Goal: Find specific page/section: Find specific page/section

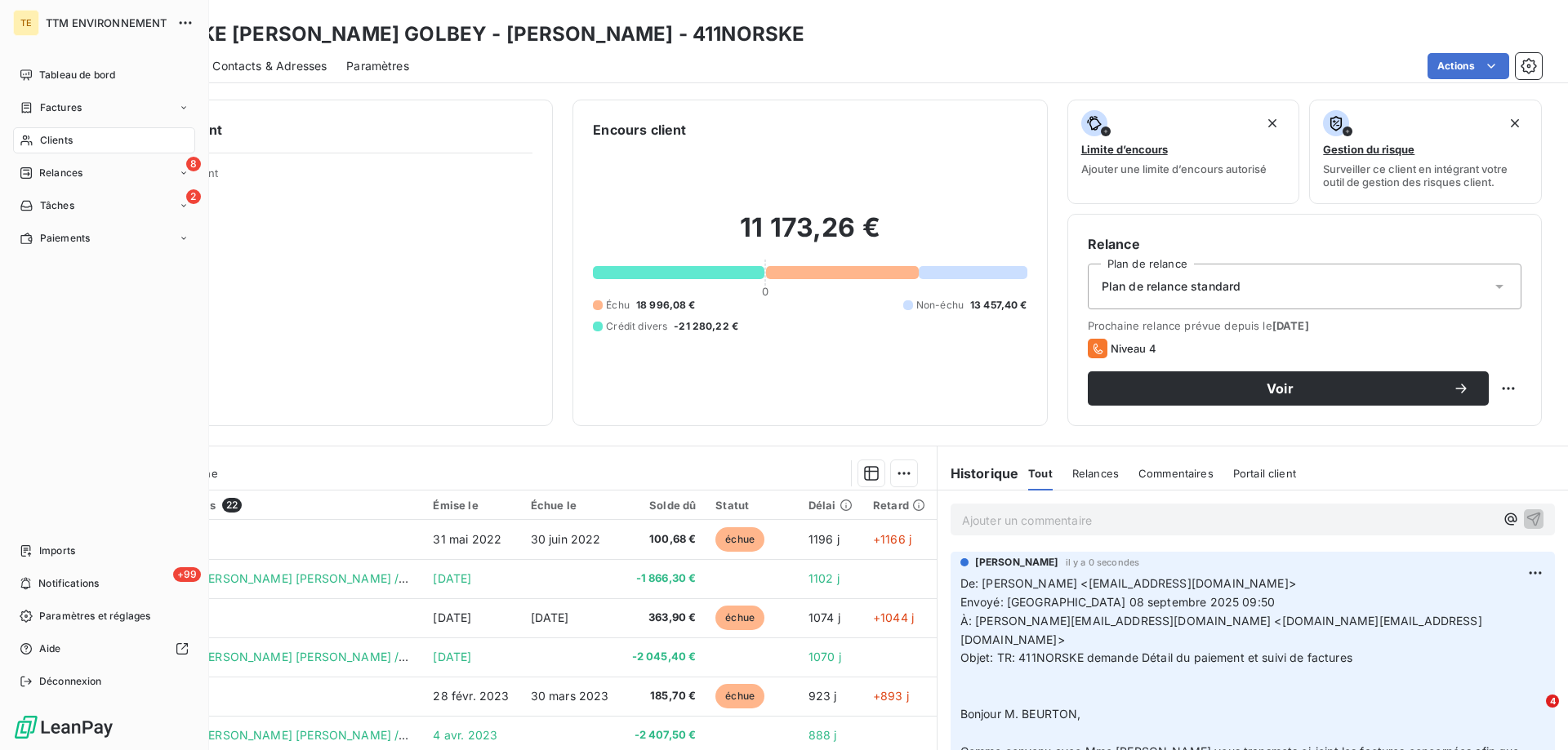
scroll to position [109, 0]
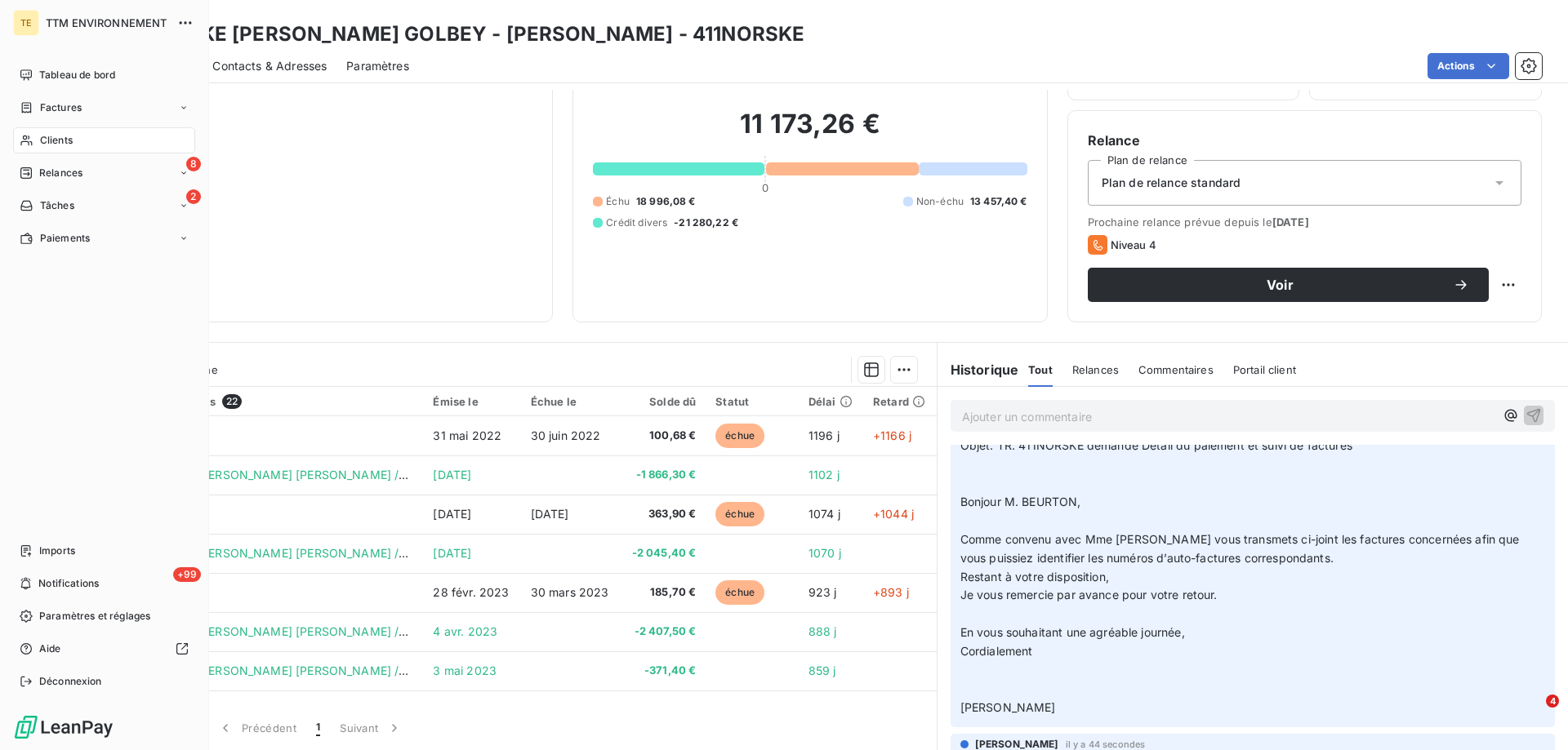
click at [53, 137] on span "Clients" at bounding box center [56, 140] width 33 height 14
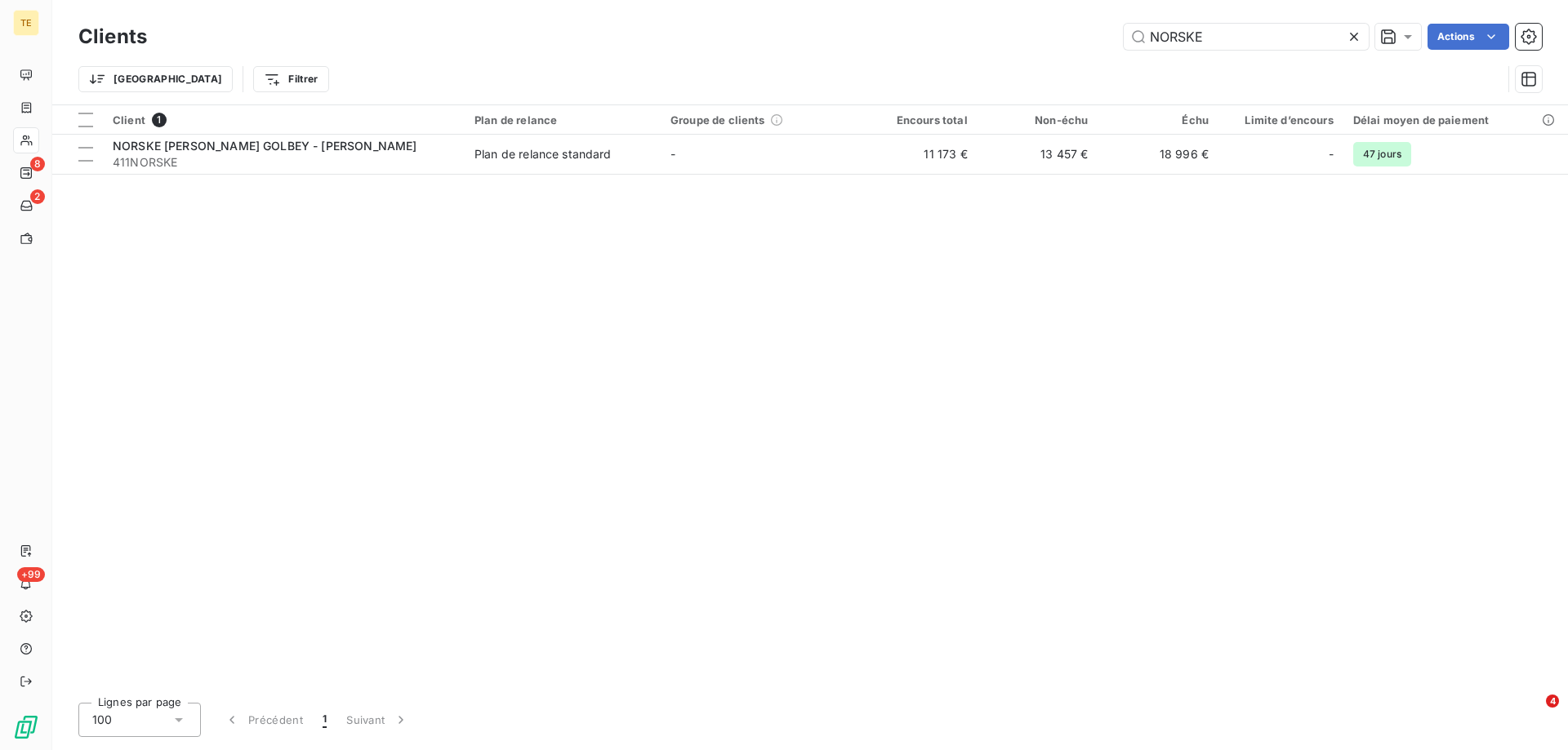
drag, startPoint x: 1226, startPoint y: 33, endPoint x: 1045, endPoint y: 29, distance: 181.0
click at [1045, 29] on div "NORSKE Actions" at bounding box center [853, 36] width 1375 height 26
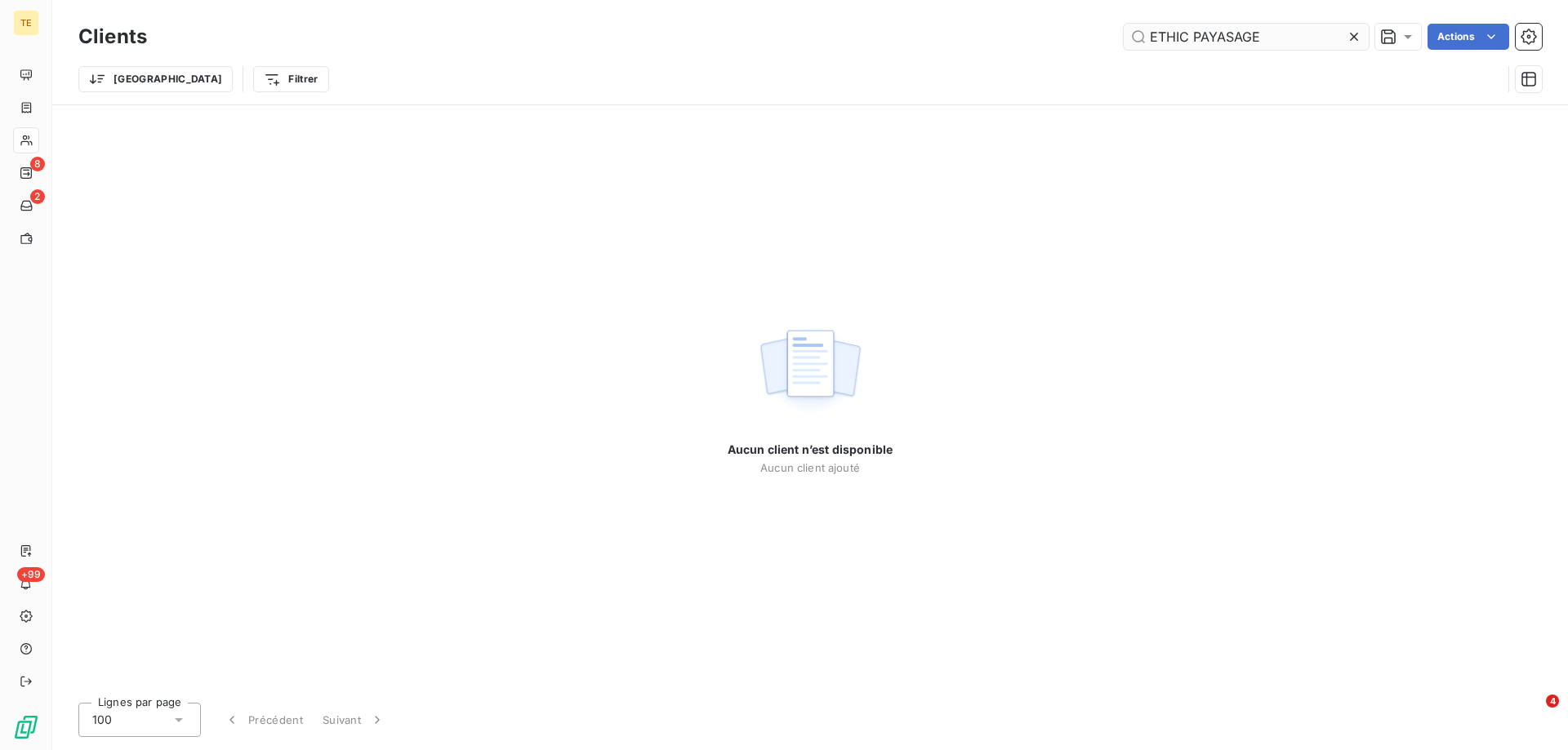
click at [1191, 36] on input "ETHIC PAYASAGE" at bounding box center [1246, 36] width 245 height 26
click at [1168, 36] on input "ETHIC PAYASAGE" at bounding box center [1246, 36] width 245 height 26
click at [1172, 35] on input "ETHIC PAYASAGE" at bounding box center [1246, 36] width 245 height 26
drag, startPoint x: 1261, startPoint y: 43, endPoint x: 947, endPoint y: 22, distance: 314.7
click at [947, 22] on div "Clients ETIC PAYASAGE Actions" at bounding box center [809, 36] width 1463 height 34
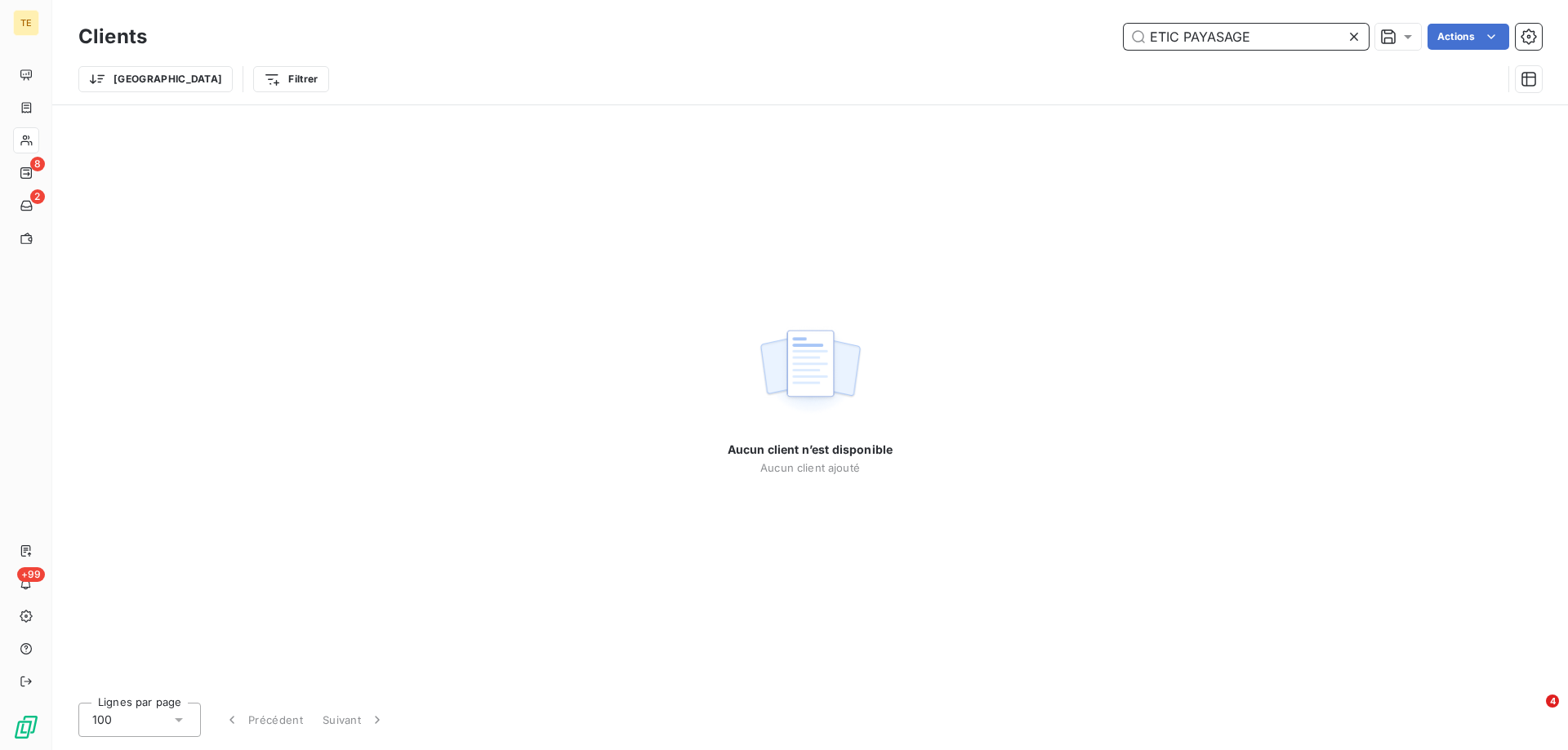
paste input "HIC'PAY"
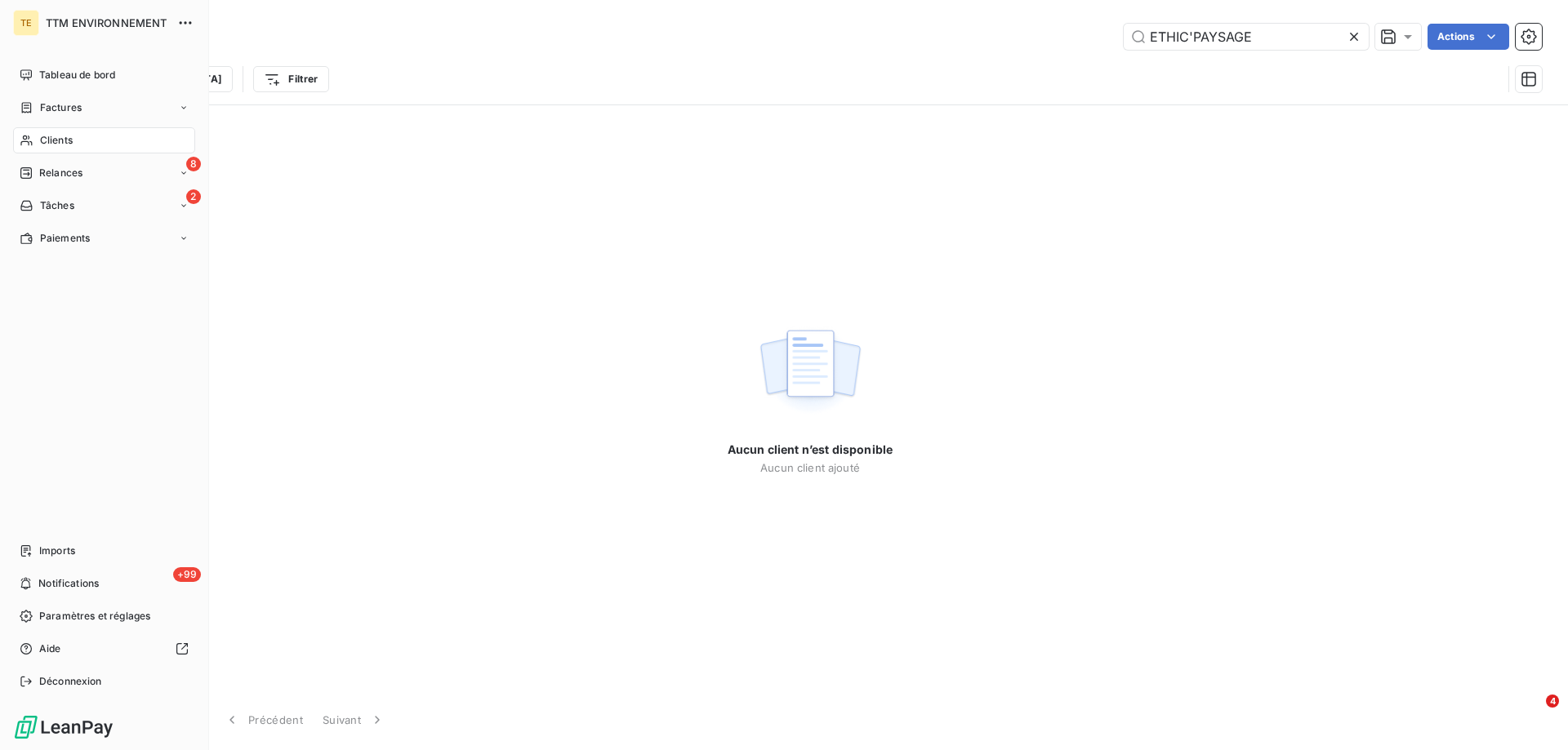
click at [62, 138] on span "Clients" at bounding box center [56, 140] width 33 height 14
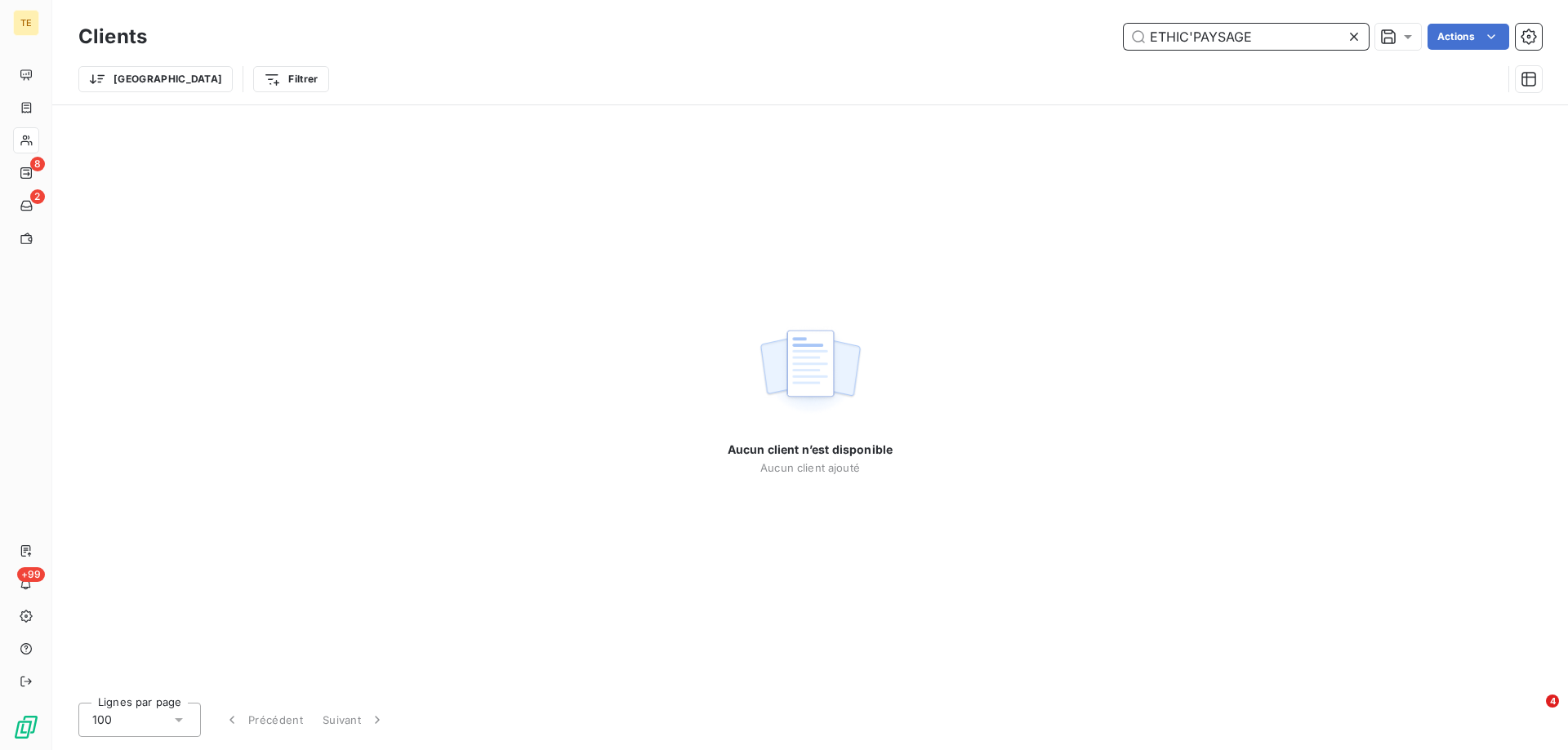
click at [1195, 33] on input "ETHIC'PAYSAGE" at bounding box center [1246, 36] width 245 height 26
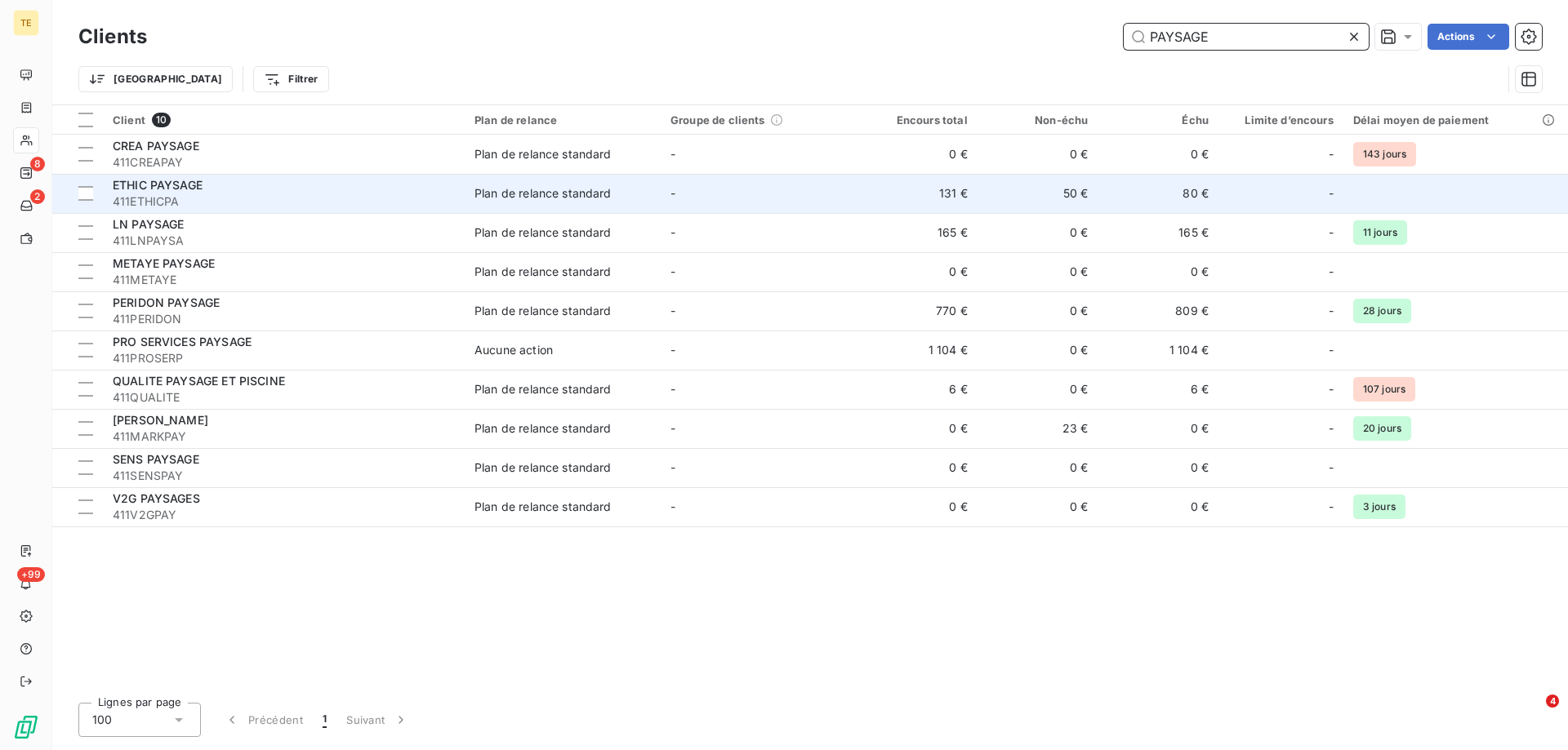
type input "PAYSAGE"
click at [153, 193] on span "411ETHICPA" at bounding box center [284, 201] width 342 height 16
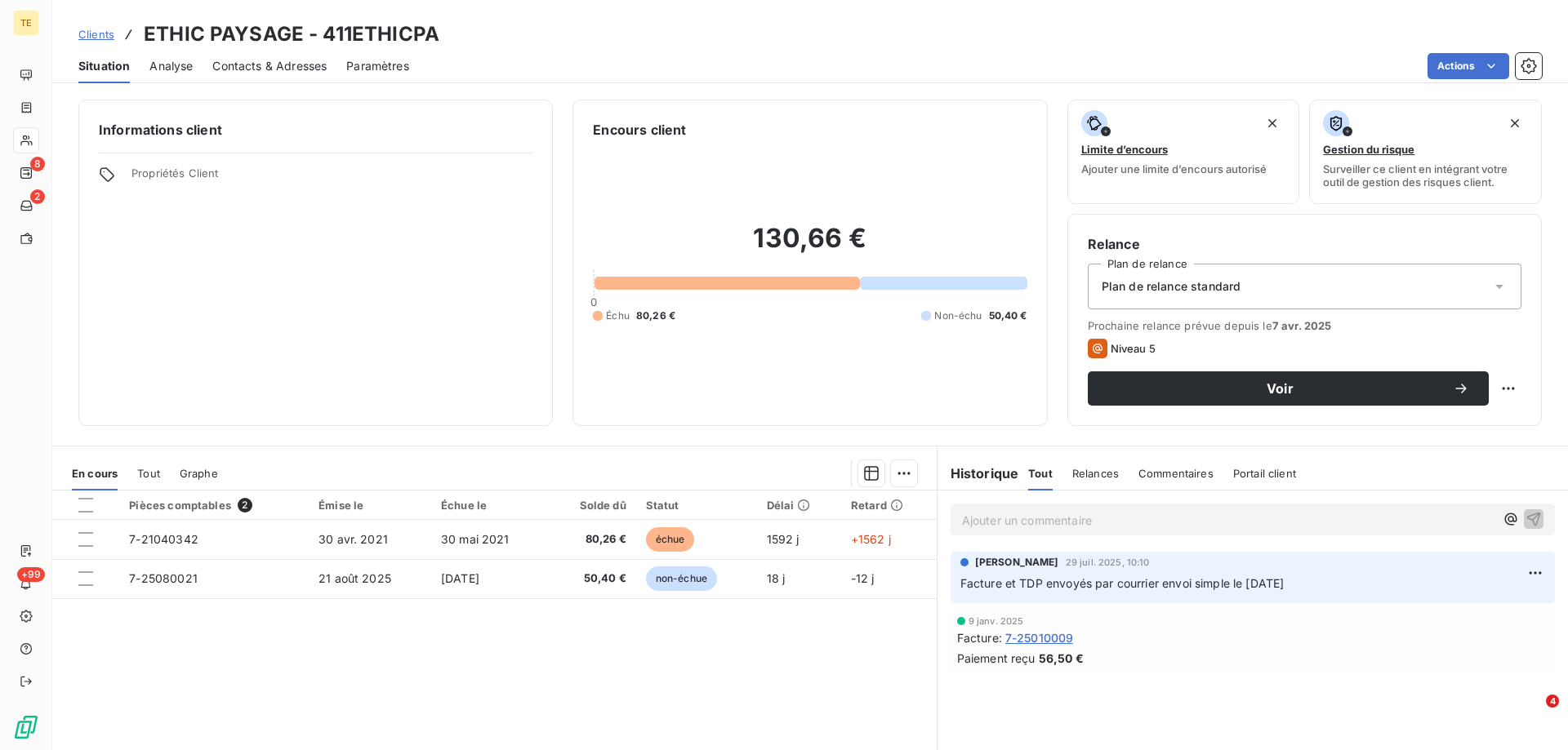
click at [1081, 476] on span "Relances" at bounding box center [1095, 474] width 47 height 13
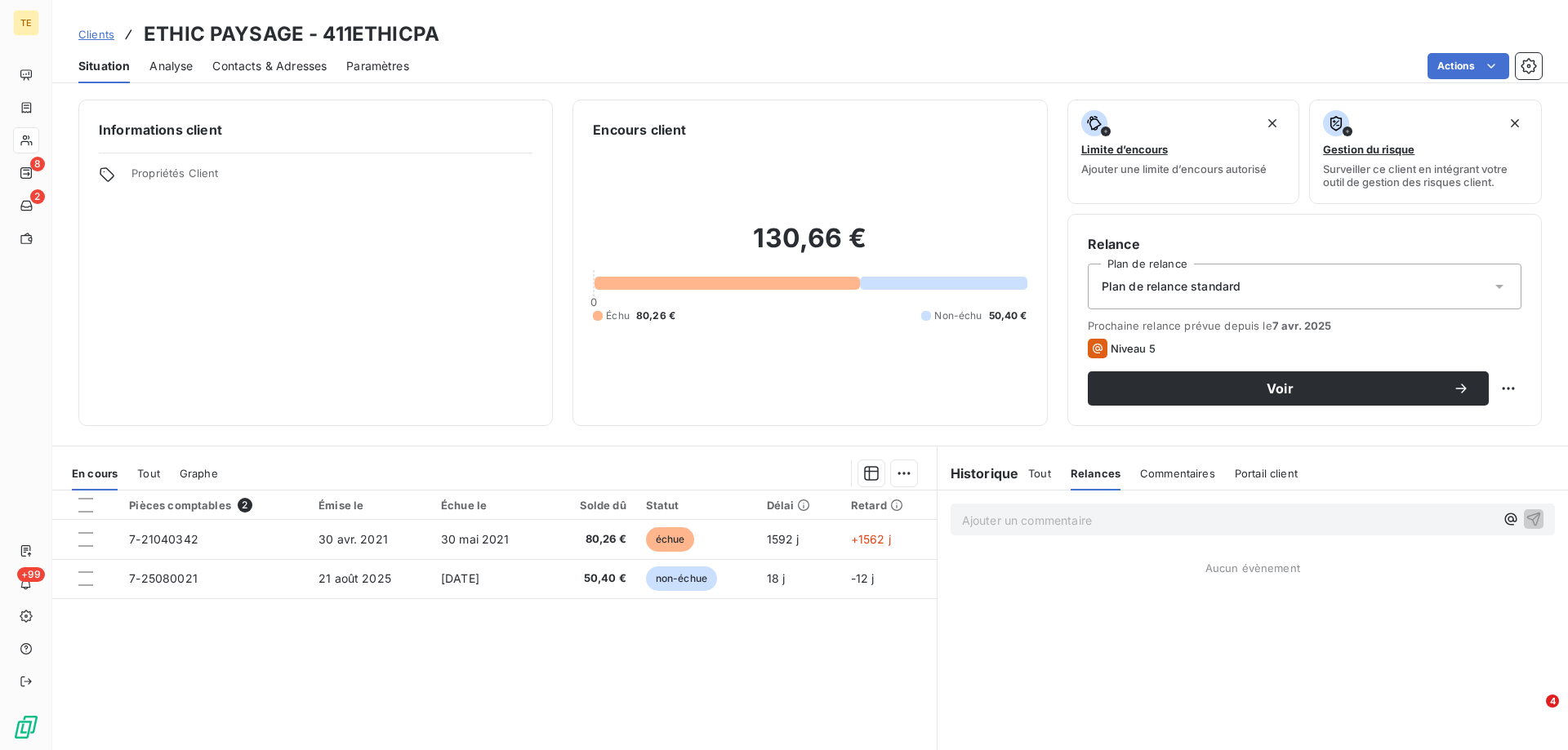
click at [1027, 469] on span "Tout" at bounding box center [1039, 474] width 23 height 13
